Goal: Task Accomplishment & Management: Complete application form

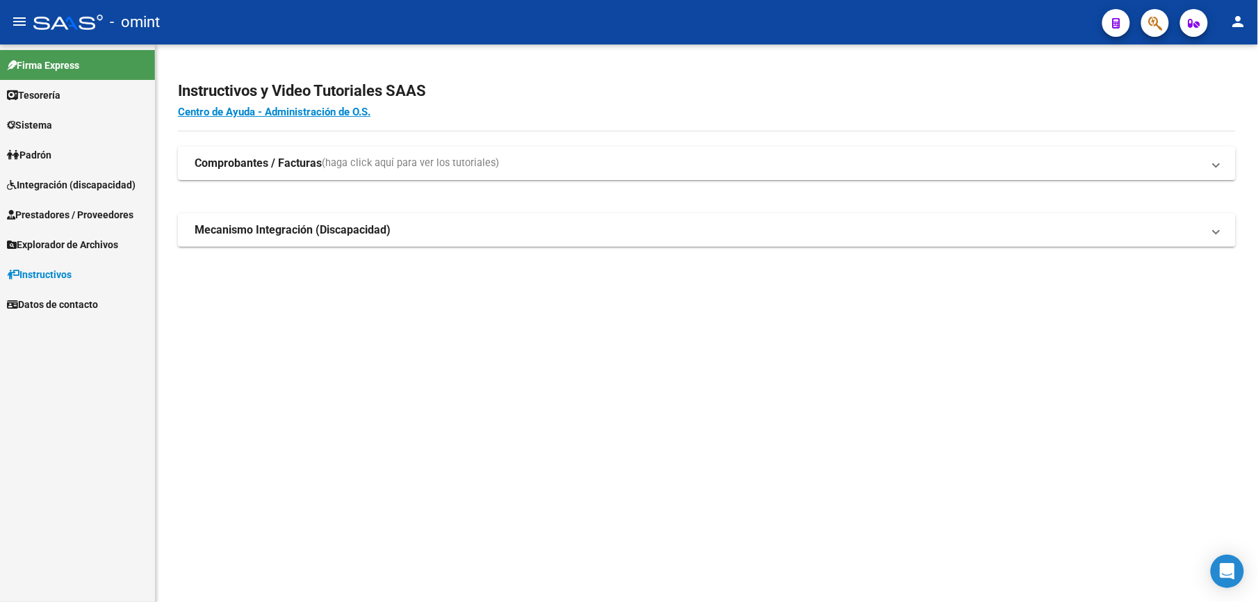
click at [70, 187] on span "Integración (discapacidad)" at bounding box center [71, 184] width 129 height 15
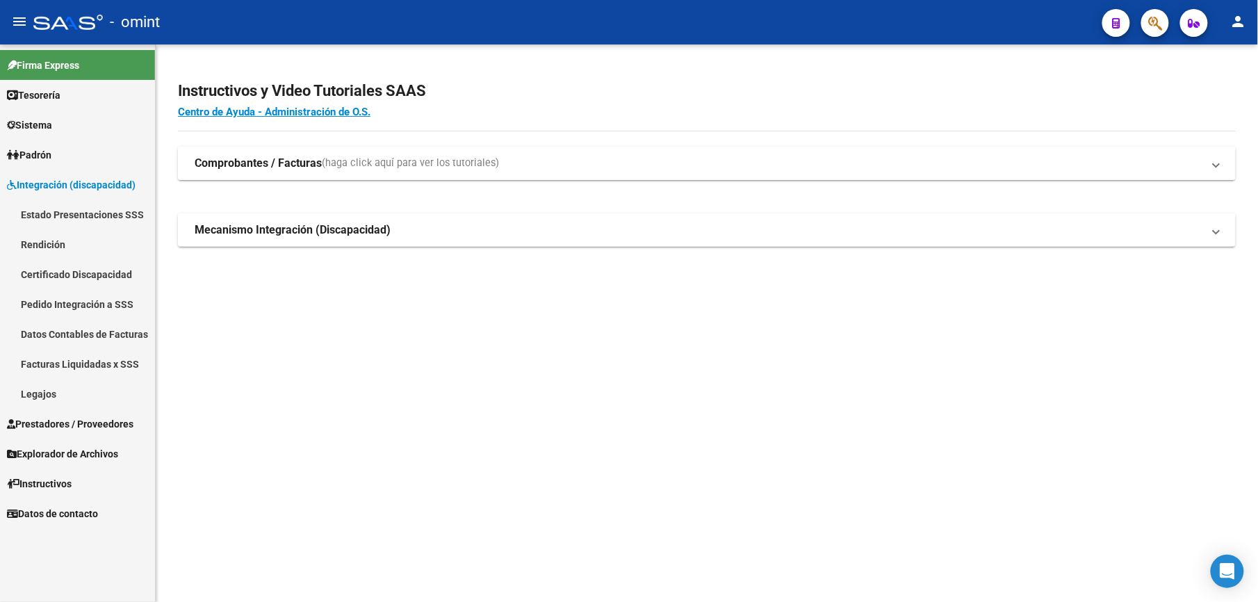
click at [35, 389] on link "Legajos" at bounding box center [77, 394] width 155 height 30
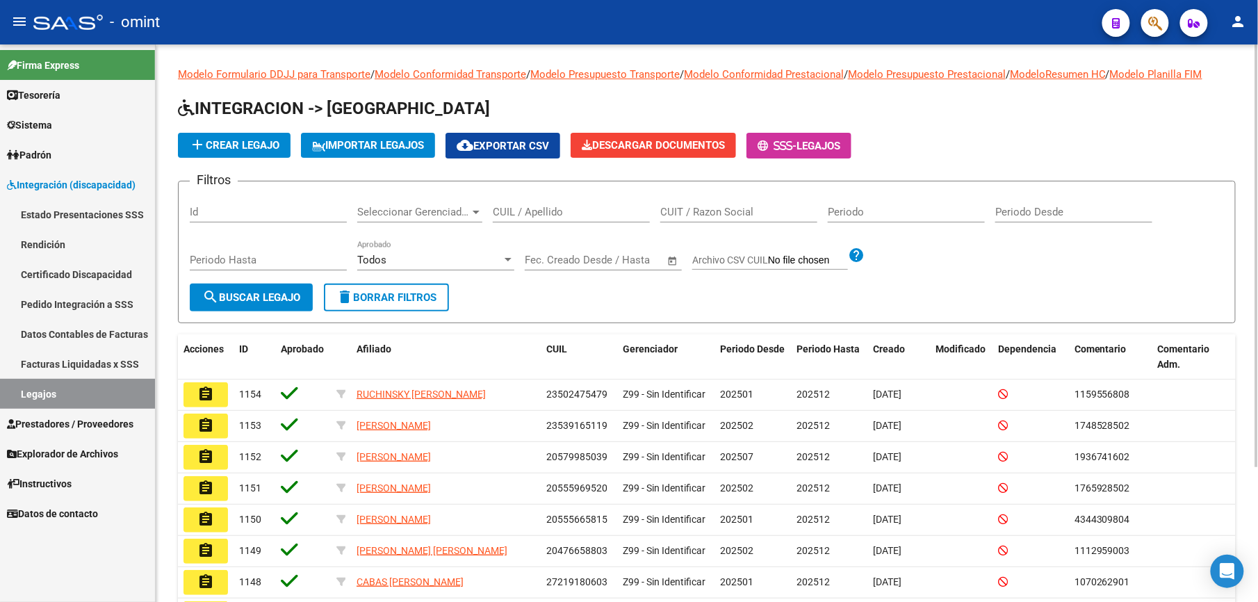
click at [530, 202] on div "CUIL / Apellido" at bounding box center [571, 208] width 157 height 30
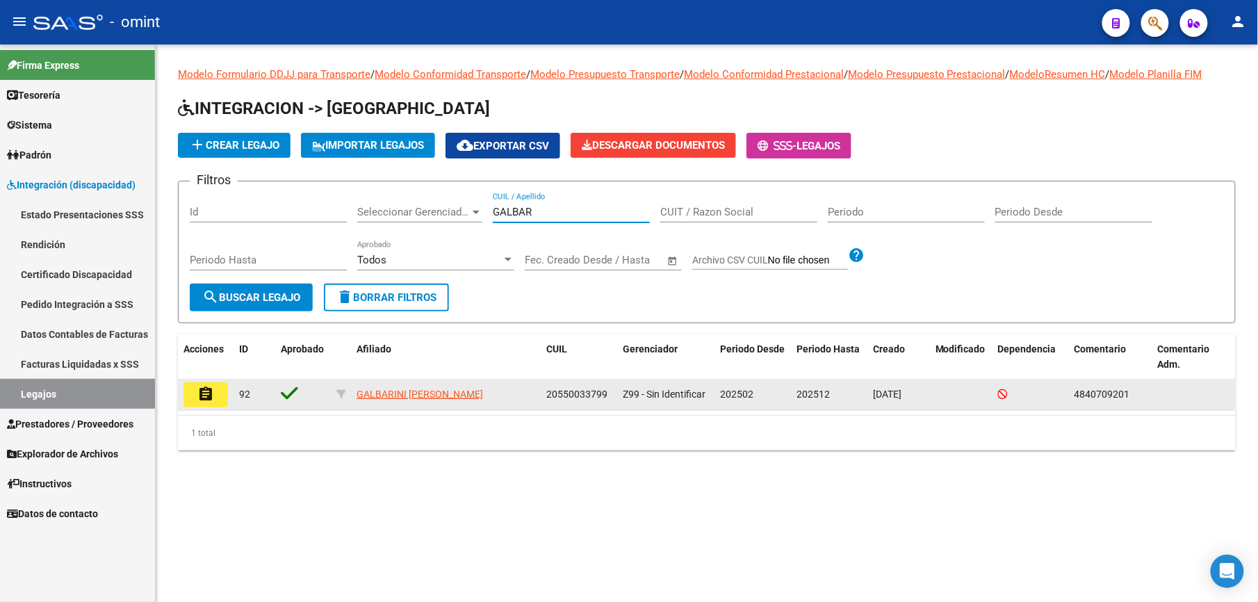
type input "GALBAR"
click at [206, 393] on mat-icon "assignment" at bounding box center [205, 394] width 17 height 17
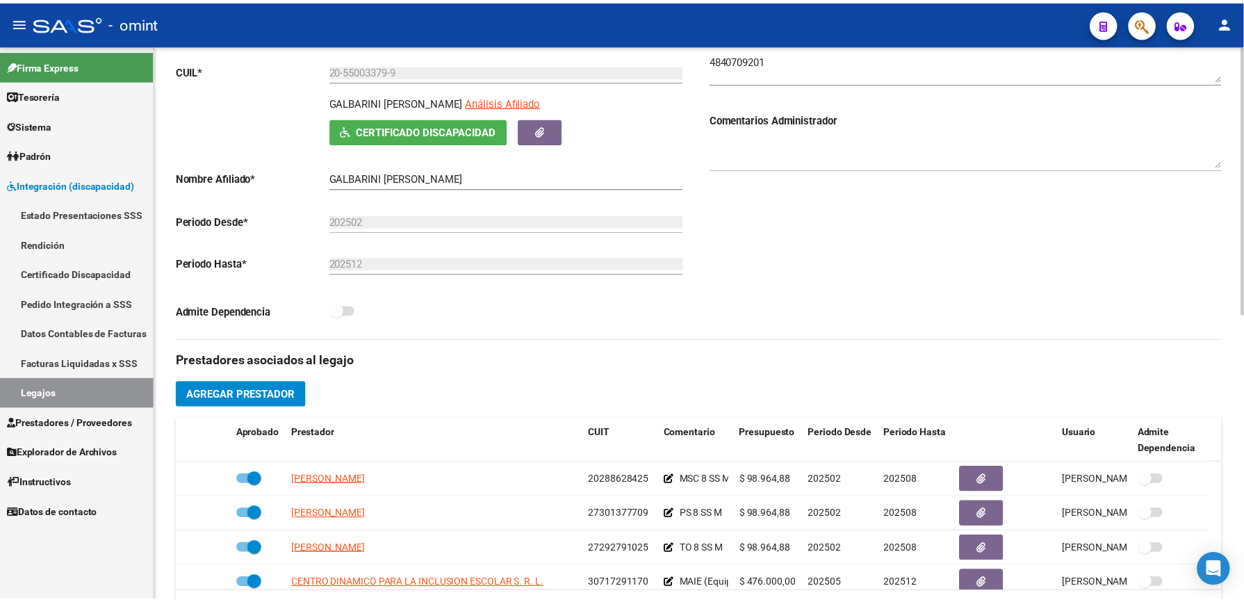
scroll to position [278, 0]
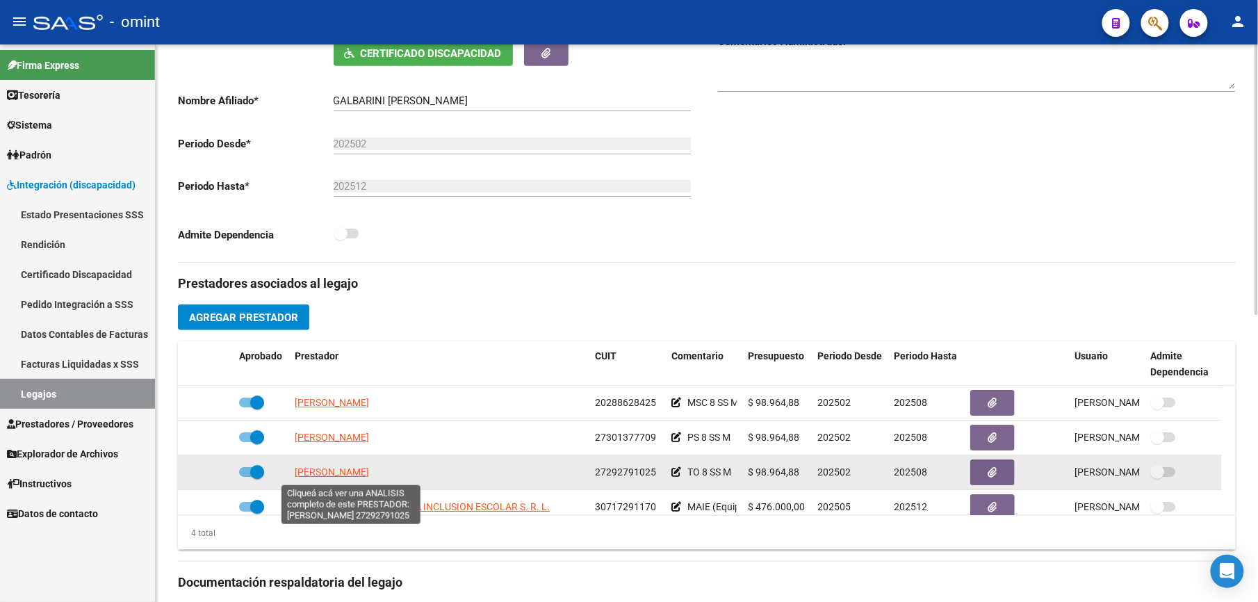
click at [369, 477] on span "[PERSON_NAME]" at bounding box center [332, 471] width 74 height 11
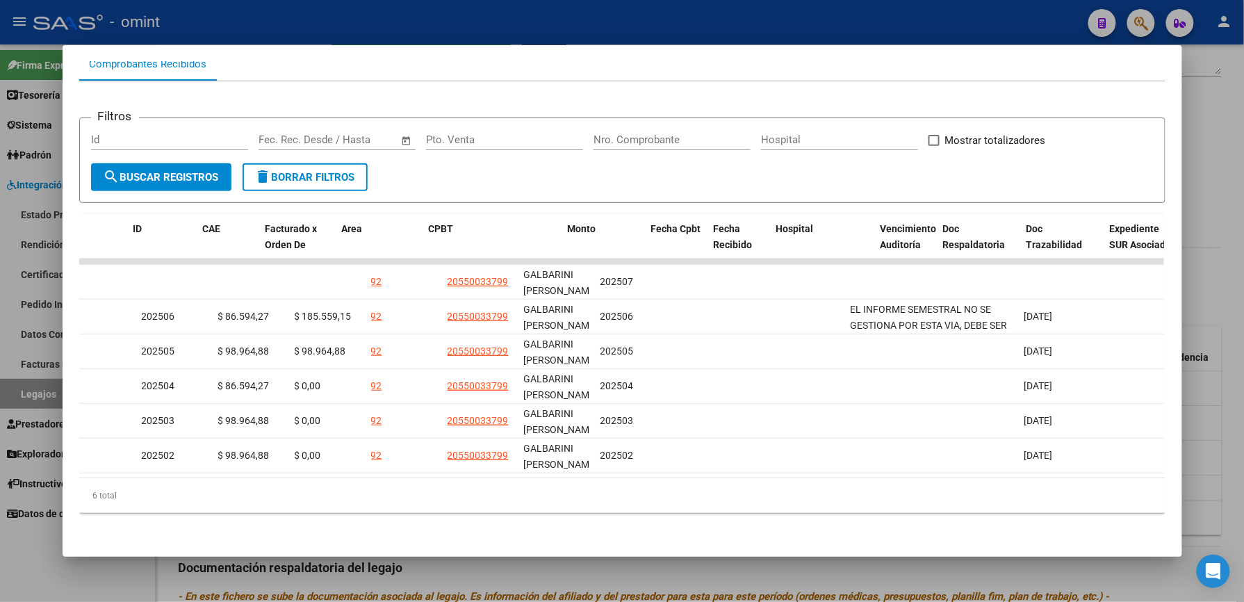
scroll to position [0, 0]
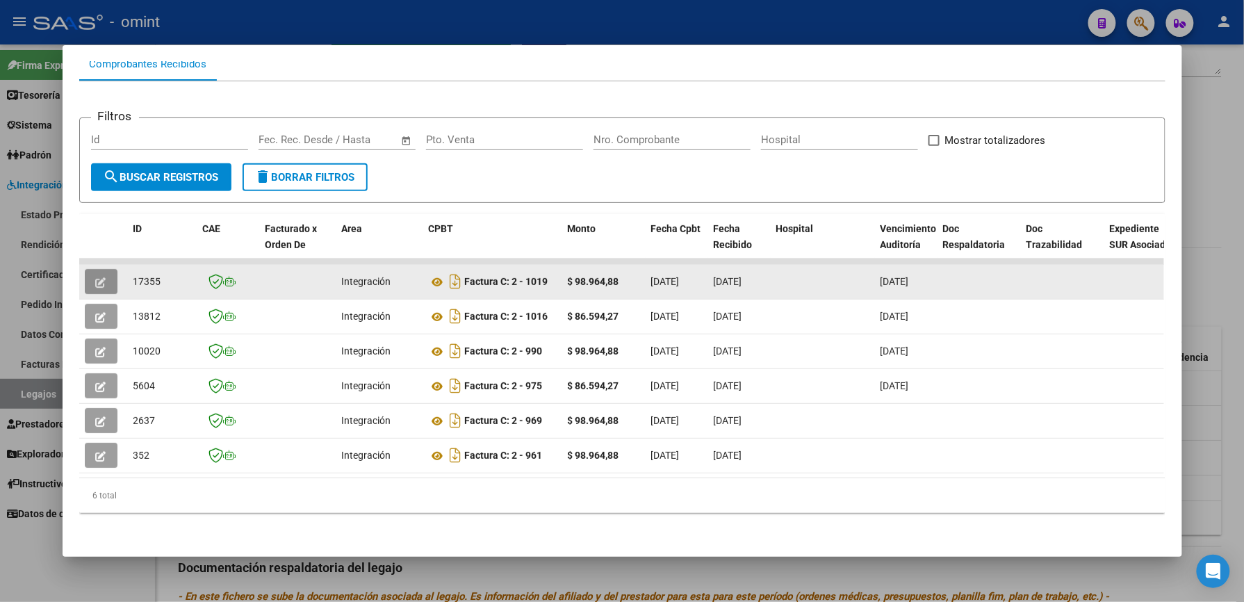
click at [96, 275] on span "button" at bounding box center [101, 281] width 10 height 13
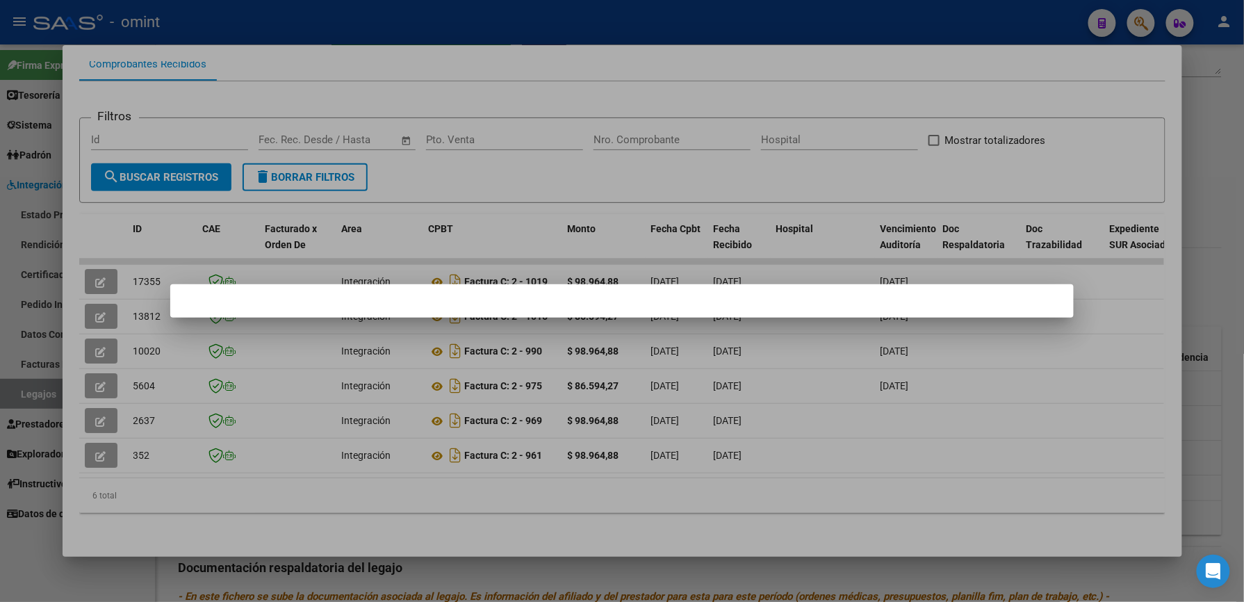
drag, startPoint x: 503, startPoint y: 161, endPoint x: 384, endPoint y: 243, distance: 144.6
click at [503, 162] on div at bounding box center [622, 301] width 1244 height 602
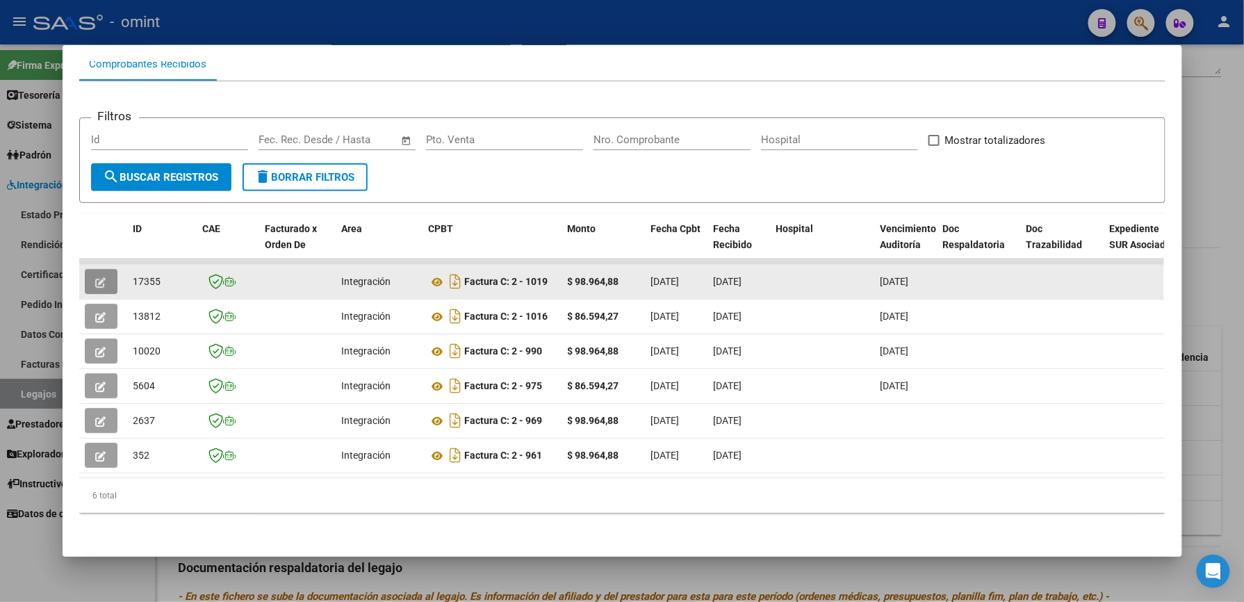
click at [96, 277] on icon "button" at bounding box center [101, 282] width 10 height 10
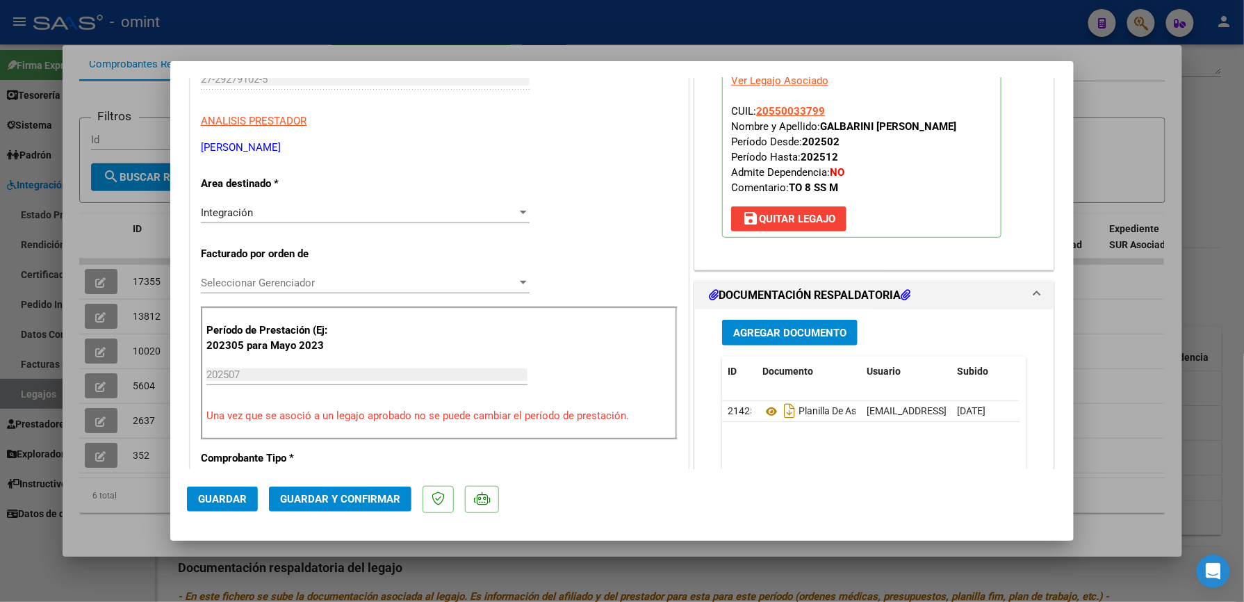
scroll to position [278, 0]
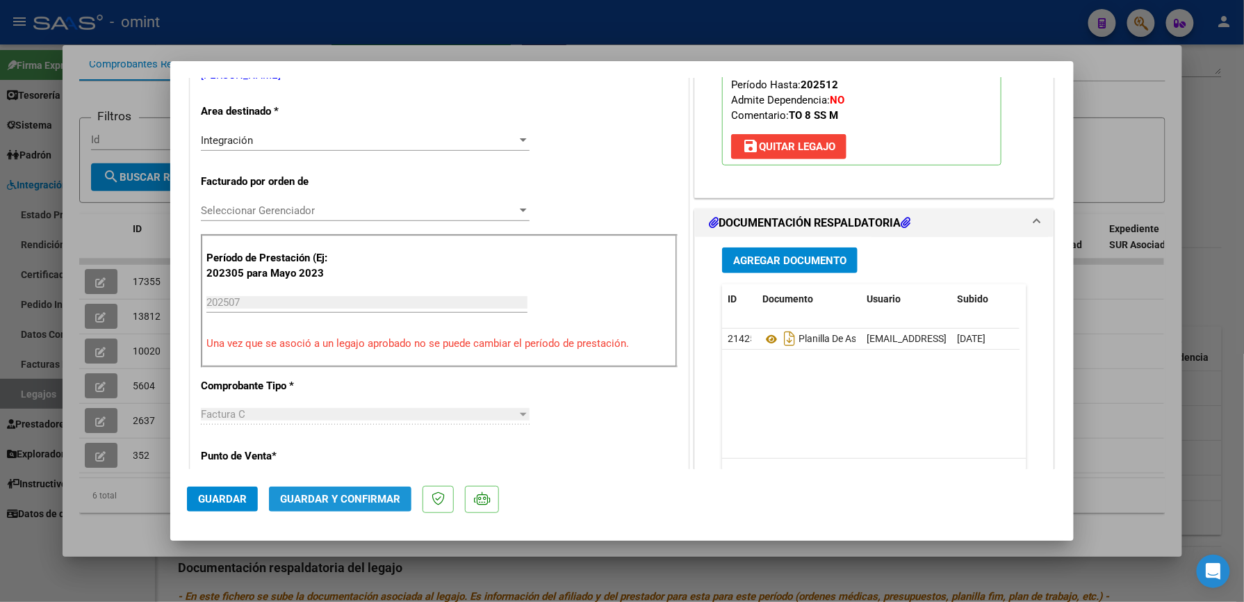
click at [360, 499] on span "Guardar y Confirmar" at bounding box center [340, 499] width 120 height 13
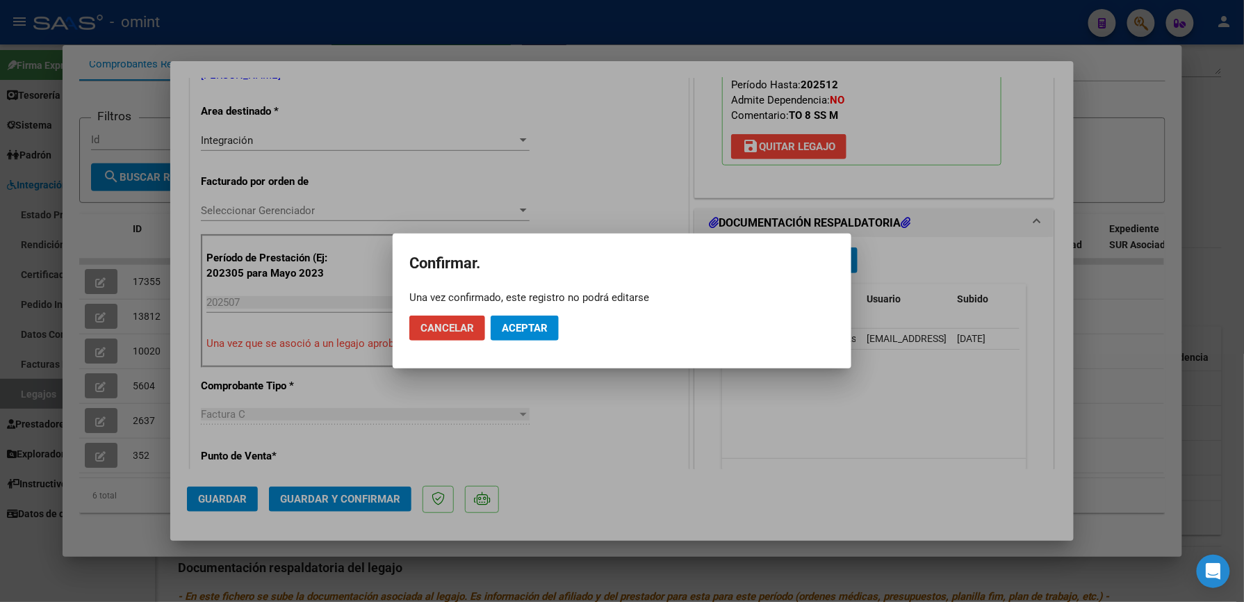
click at [539, 327] on span "Aceptar" at bounding box center [525, 328] width 46 height 13
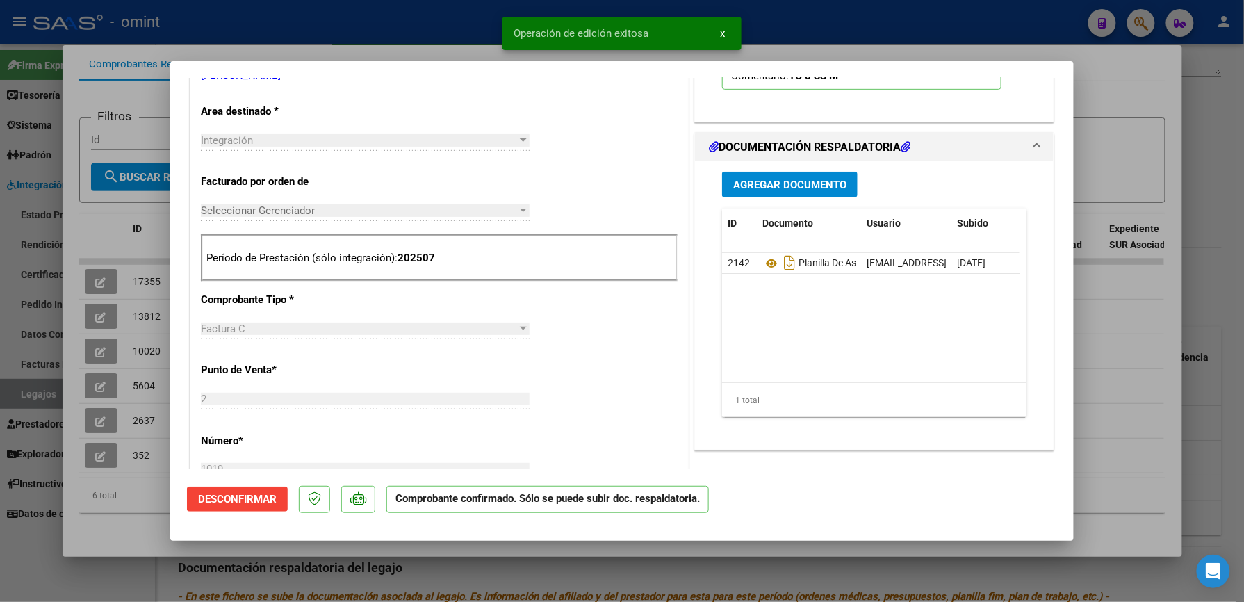
click at [1119, 390] on div at bounding box center [622, 301] width 1244 height 602
type input "$ 0,00"
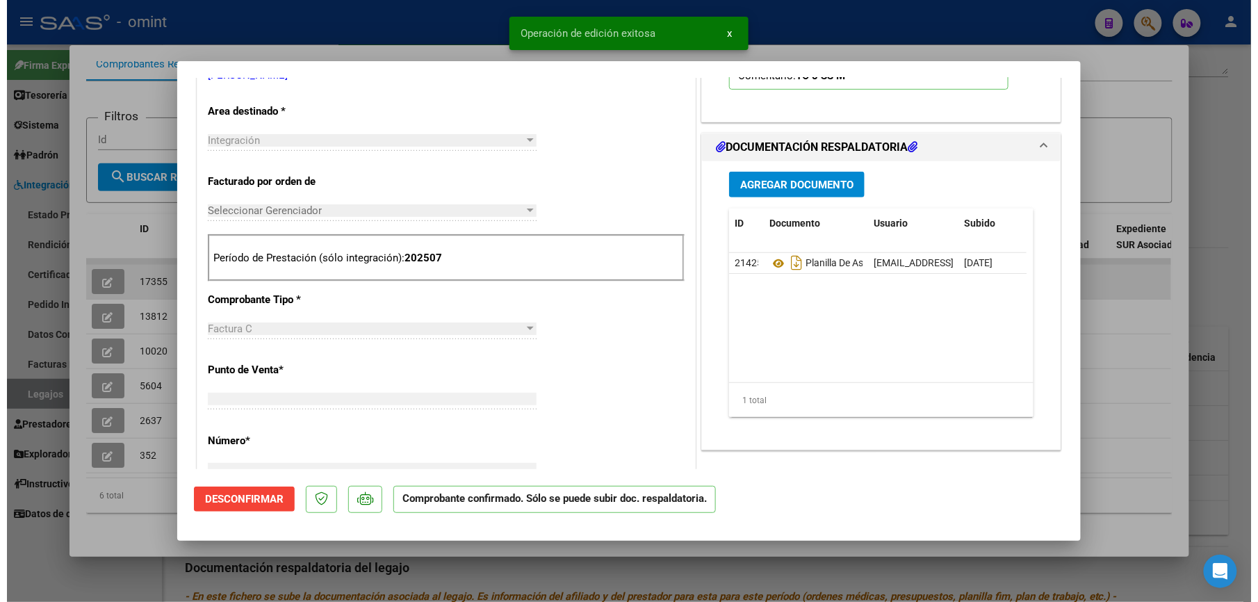
scroll to position [0, 0]
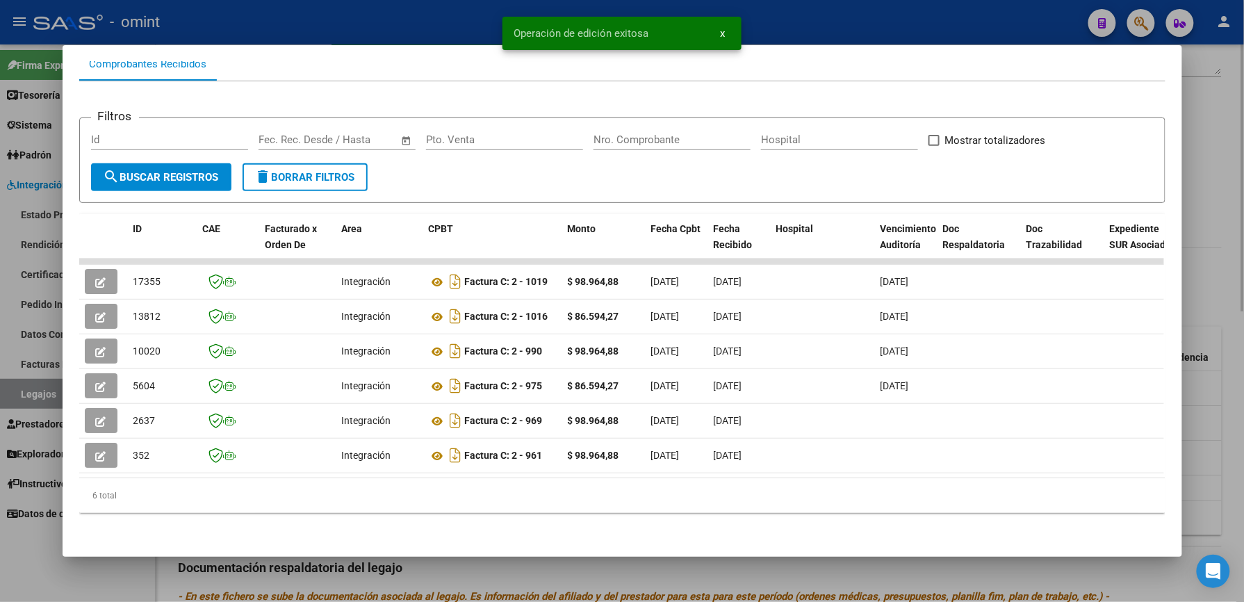
click at [1210, 140] on div at bounding box center [622, 301] width 1244 height 602
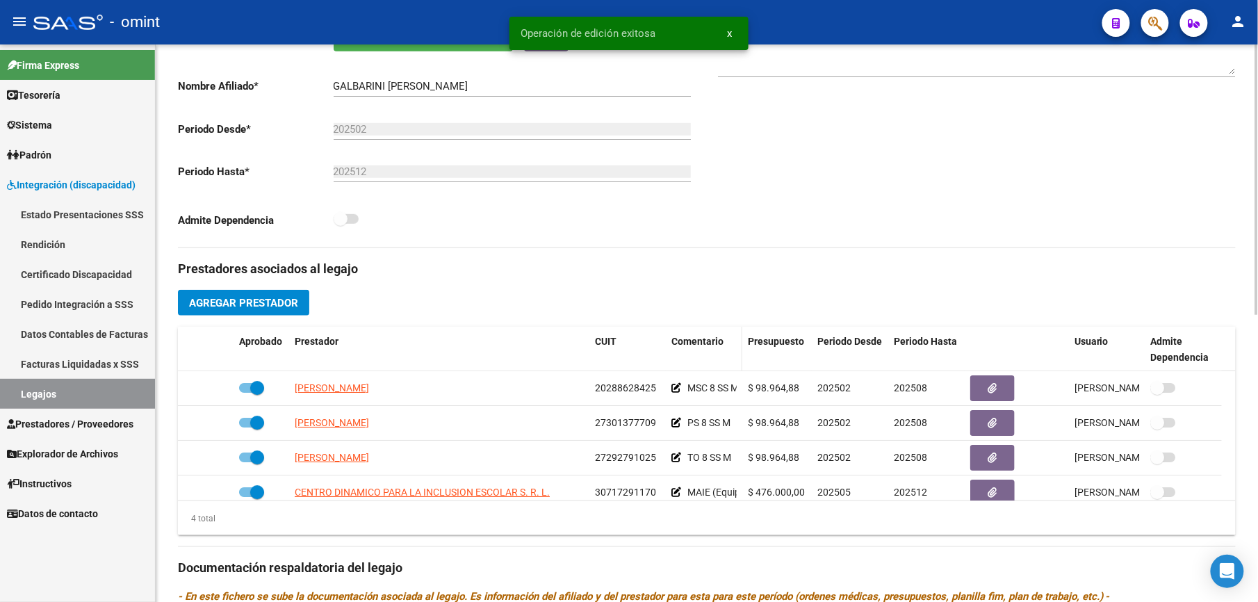
scroll to position [278, 0]
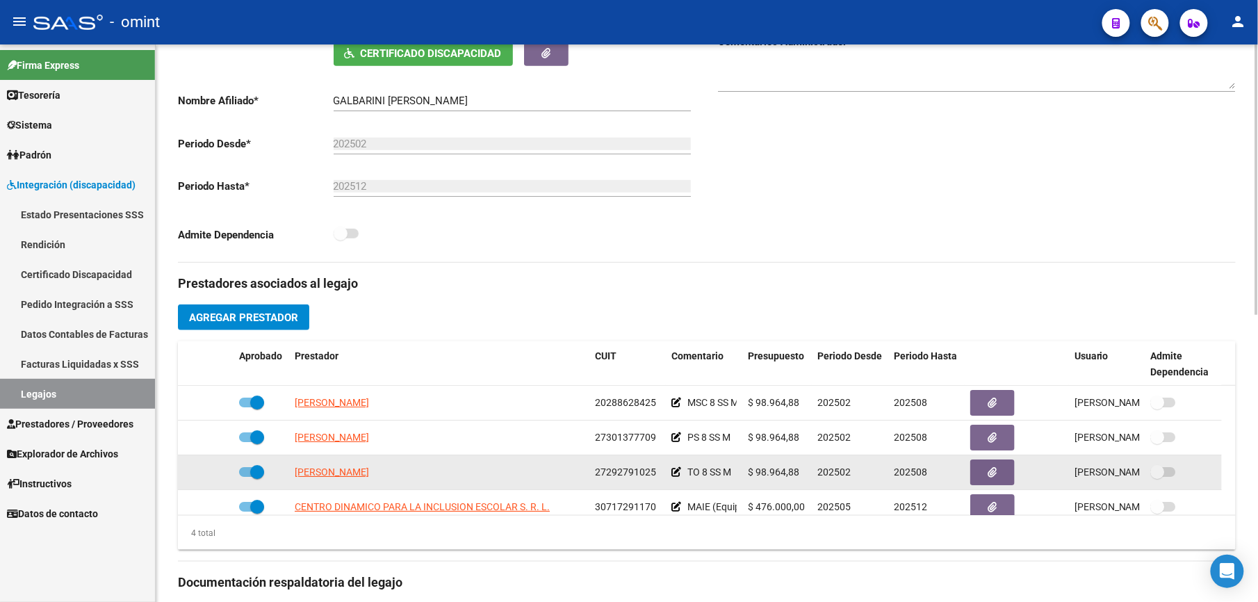
drag, startPoint x: 596, startPoint y: 471, endPoint x: 655, endPoint y: 473, distance: 58.4
click at [655, 473] on div "27292791025" at bounding box center [627, 472] width 65 height 16
drag, startPoint x: 655, startPoint y: 473, endPoint x: 643, endPoint y: 473, distance: 11.8
copy span "27292791025"
